Goal: Task Accomplishment & Management: Use online tool/utility

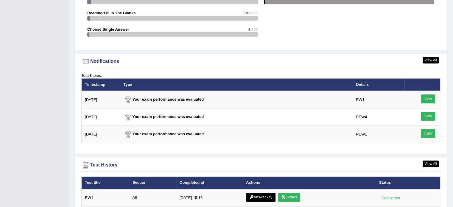
scroll to position [715, 0]
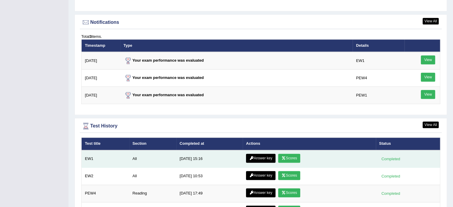
click at [269, 158] on link "Answer key" at bounding box center [261, 158] width 30 height 9
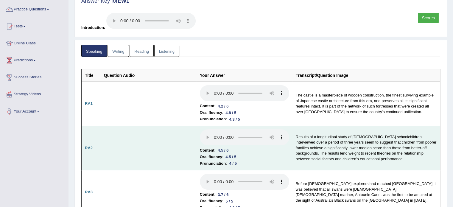
scroll to position [49, 0]
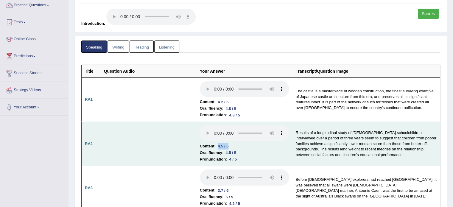
drag, startPoint x: 219, startPoint y: 145, endPoint x: 244, endPoint y: 144, distance: 24.7
click at [244, 144] on li "Content : 4.5 / 6" at bounding box center [244, 146] width 89 height 7
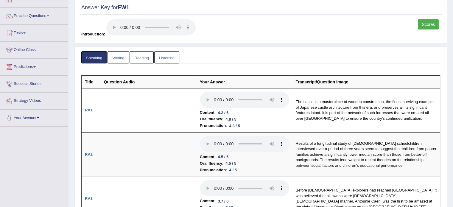
scroll to position [0, 0]
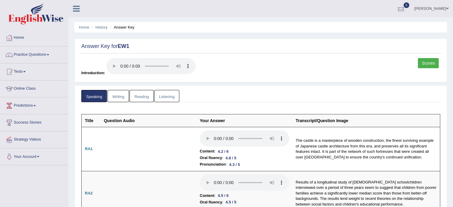
click at [406, 10] on div at bounding box center [401, 8] width 9 height 9
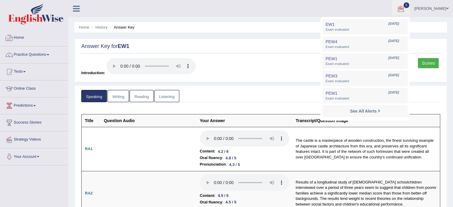
click at [18, 41] on link "Home" at bounding box center [34, 37] width 68 height 15
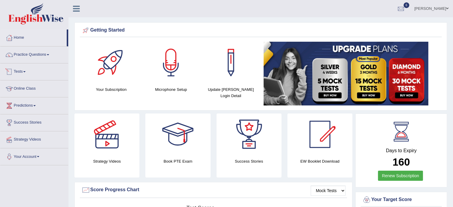
click at [23, 73] on link "Tests" at bounding box center [34, 70] width 68 height 15
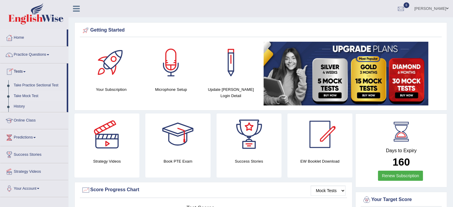
click at [28, 93] on link "Take Mock Test" at bounding box center [39, 96] width 56 height 11
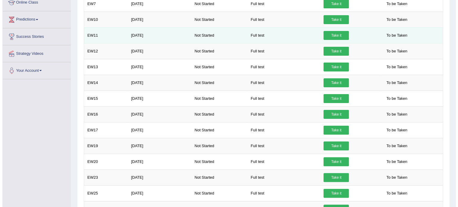
scroll to position [119, 0]
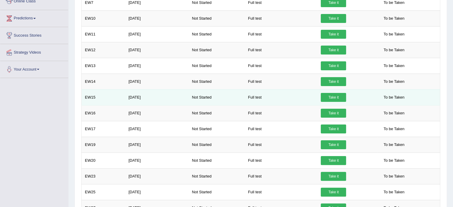
click at [341, 97] on link "Take it" at bounding box center [333, 97] width 25 height 9
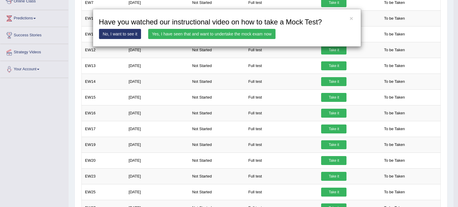
click at [200, 36] on link "Yes, I have seen that and want to undertake the mock exam now" at bounding box center [211, 34] width 127 height 10
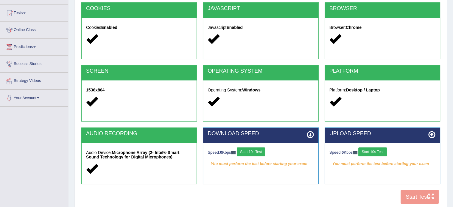
scroll to position [60, 0]
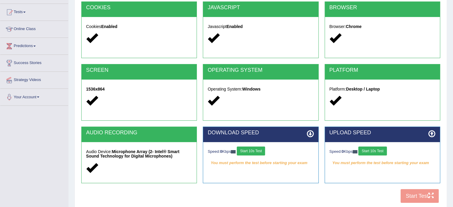
click at [257, 151] on button "Start 10s Test" at bounding box center [251, 151] width 28 height 9
click at [383, 148] on button "Start 10s Test" at bounding box center [372, 151] width 28 height 9
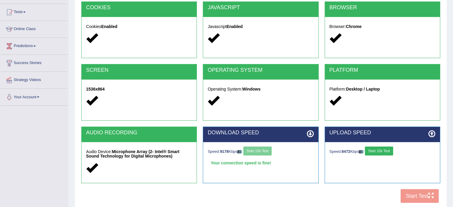
click at [383, 153] on button "Start 10s Test" at bounding box center [379, 151] width 28 height 9
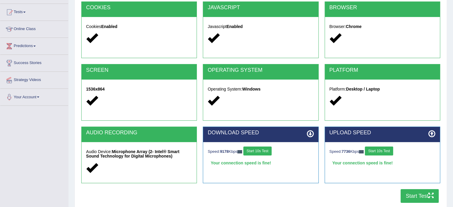
click at [406, 195] on button "Start Test" at bounding box center [420, 196] width 38 height 14
